Goal: Task Accomplishment & Management: Manage account settings

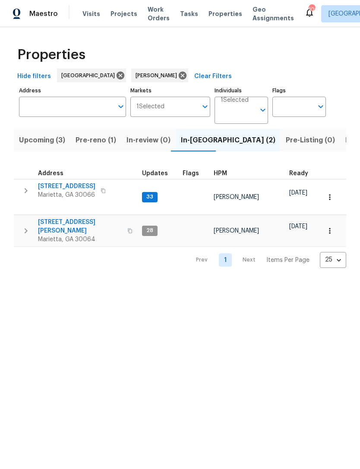
click at [73, 186] on span "692 Suholden Cir" at bounding box center [66, 186] width 57 height 9
click at [84, 218] on span "3526 W Hampton Dr NW" at bounding box center [80, 226] width 84 height 17
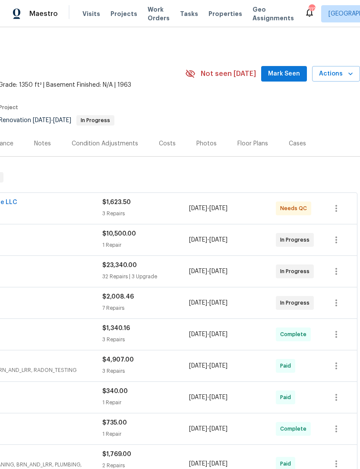
scroll to position [0, 128]
click at [288, 69] on span "Mark Seen" at bounding box center [284, 74] width 32 height 11
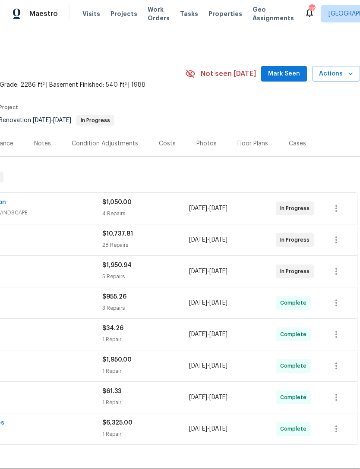
scroll to position [0, 128]
click at [290, 71] on span "Mark Seen" at bounding box center [284, 74] width 32 height 11
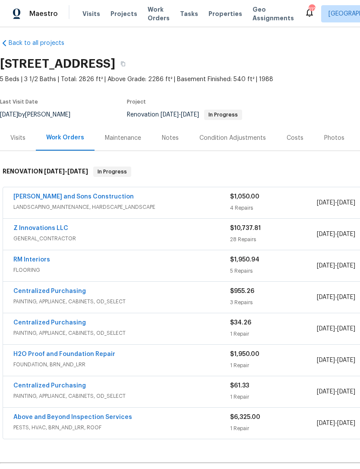
scroll to position [6, 0]
